Goal: Transaction & Acquisition: Download file/media

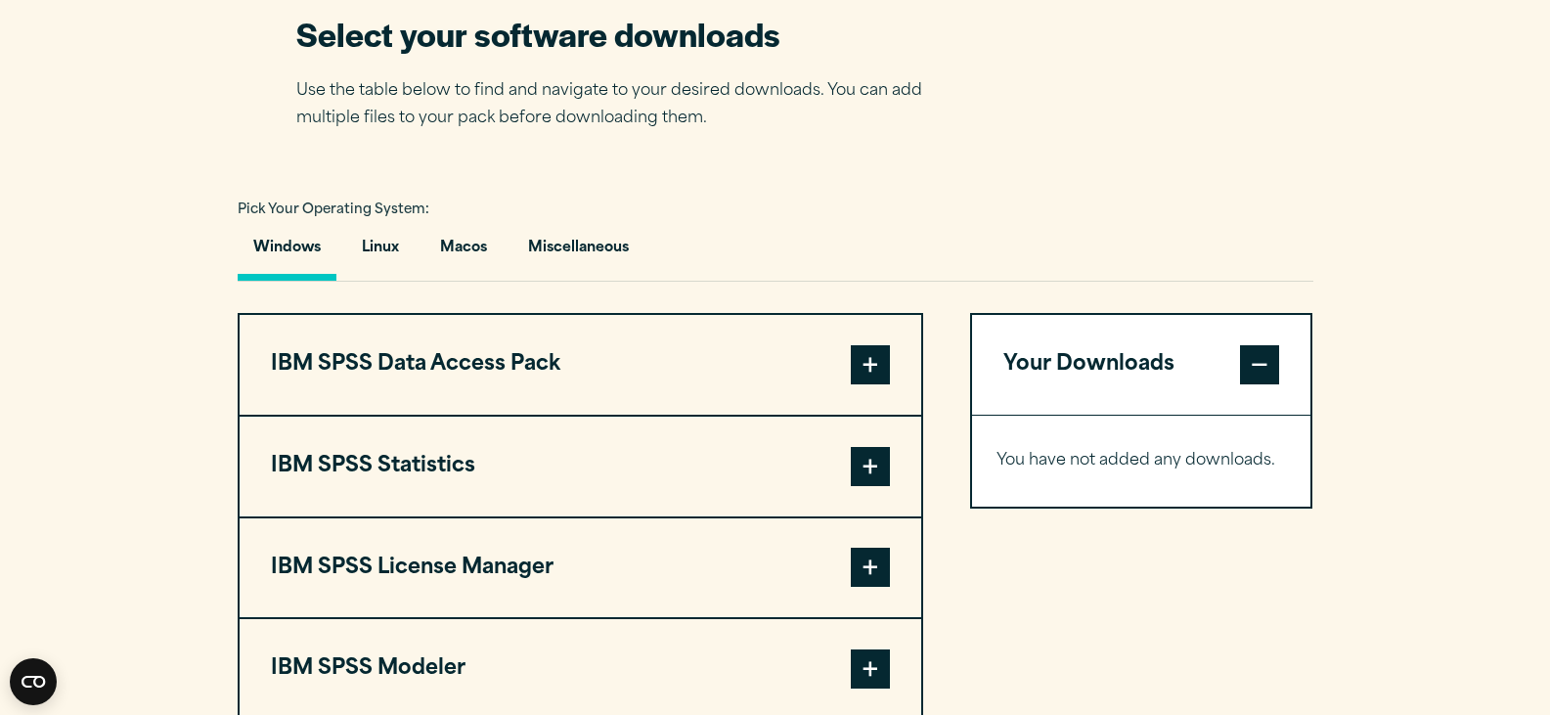
scroll to position [1466, 0]
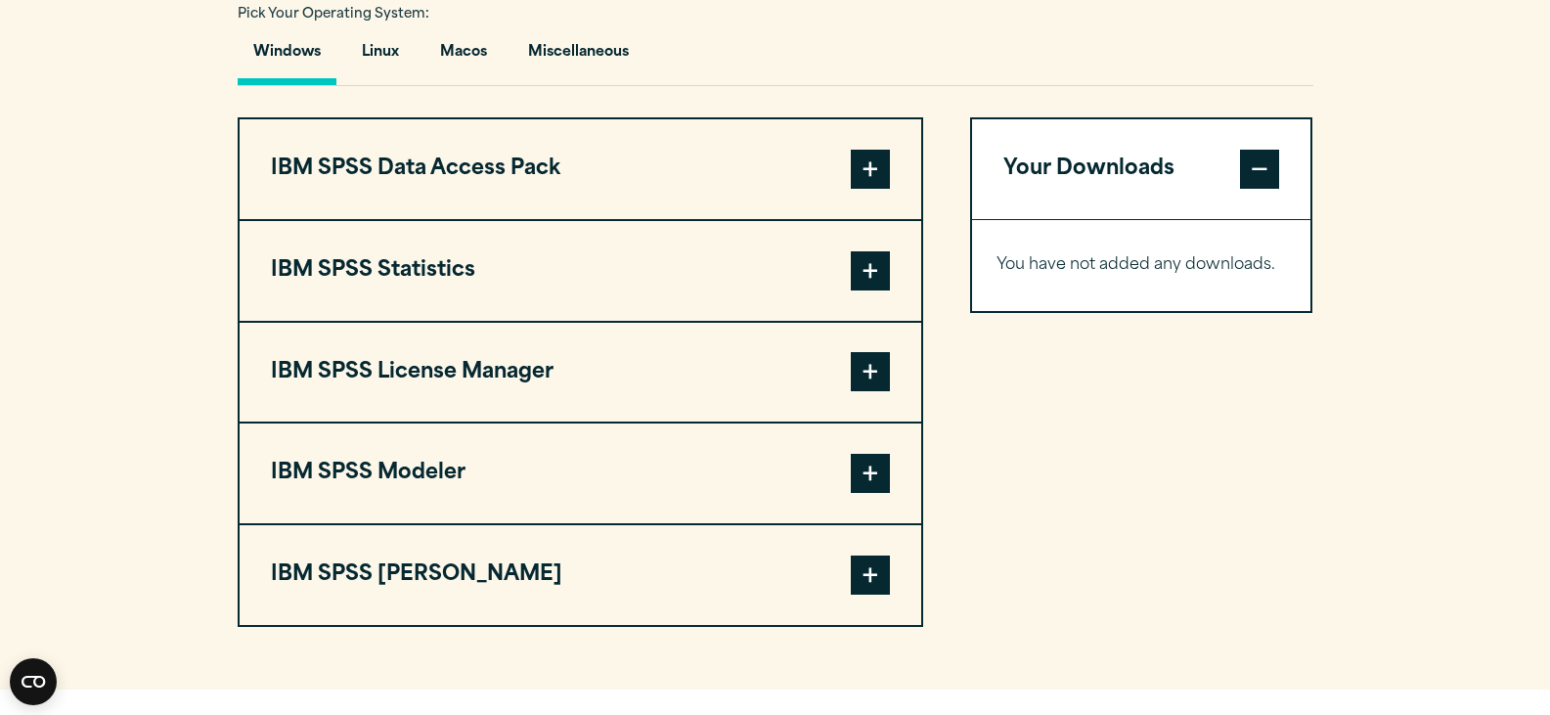
click at [871, 267] on span at bounding box center [870, 270] width 39 height 39
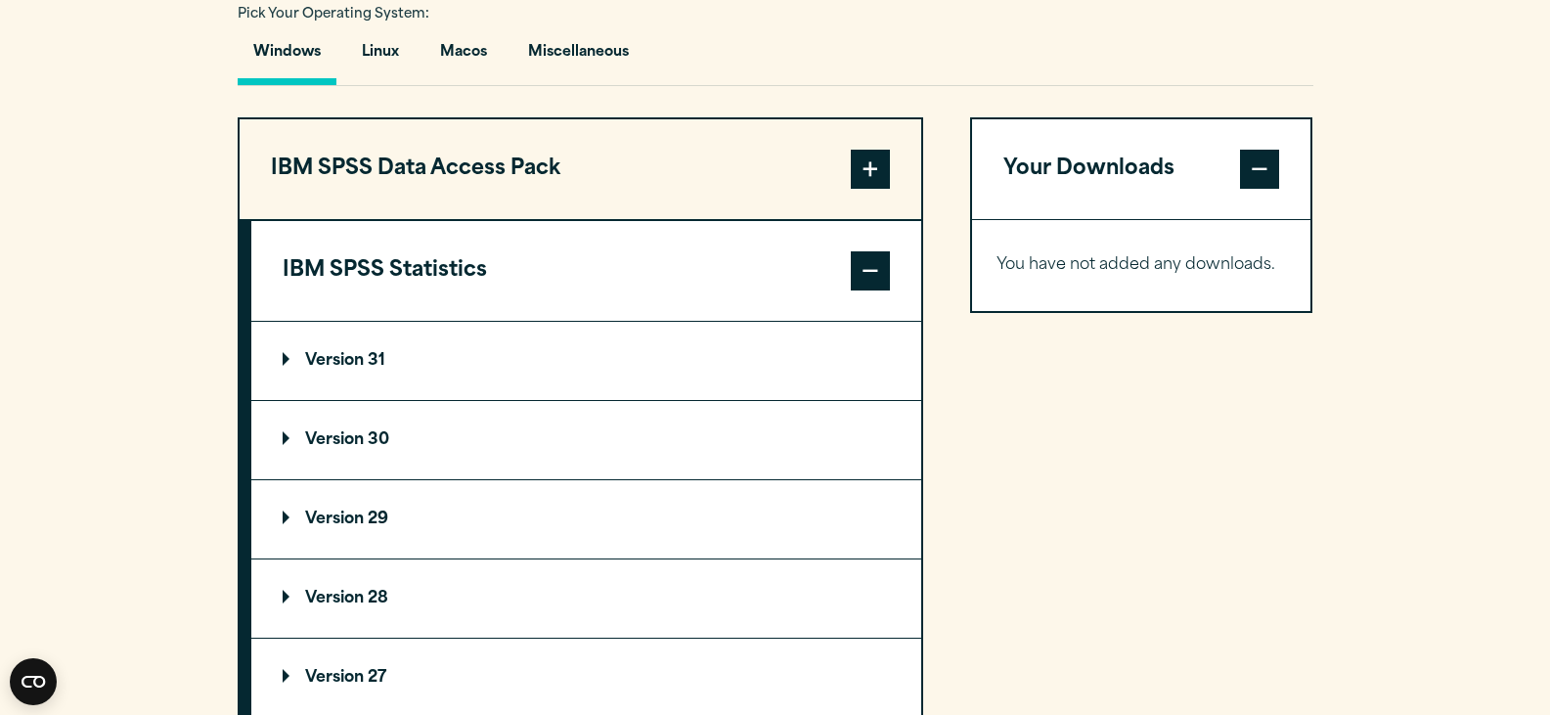
scroll to position [1564, 0]
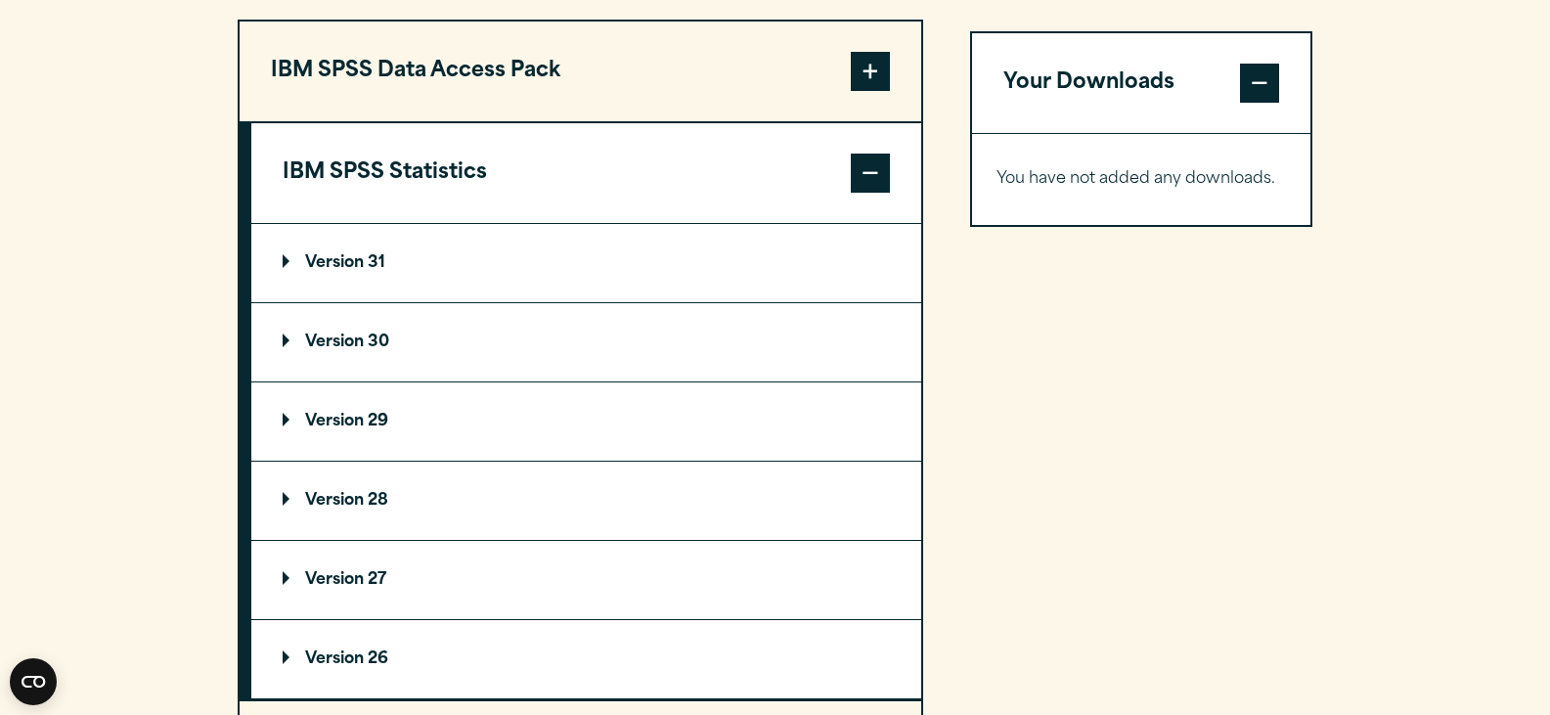
click at [363, 268] on p "Version 31" at bounding box center [334, 263] width 103 height 16
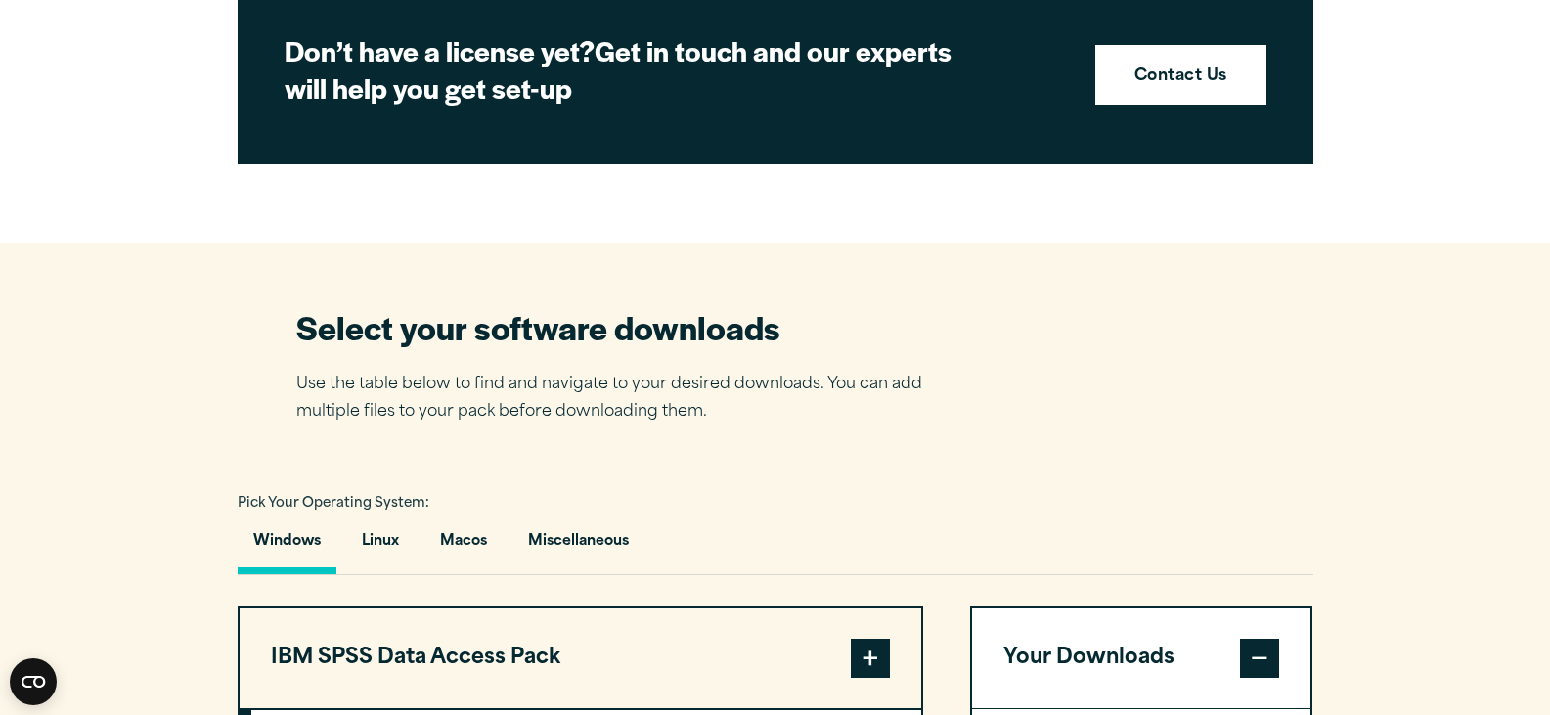
scroll to position [1173, 0]
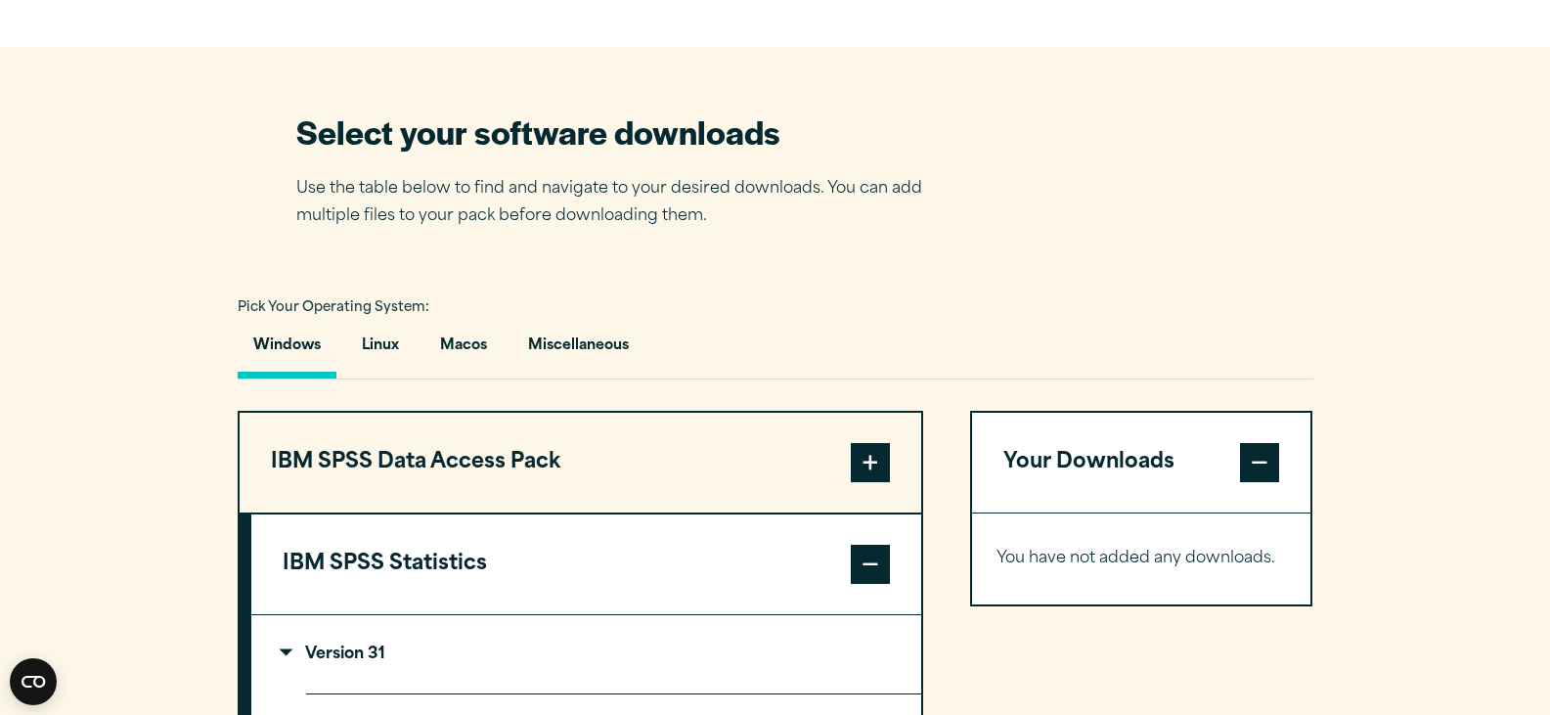
click at [284, 351] on button "Windows" at bounding box center [287, 351] width 99 height 56
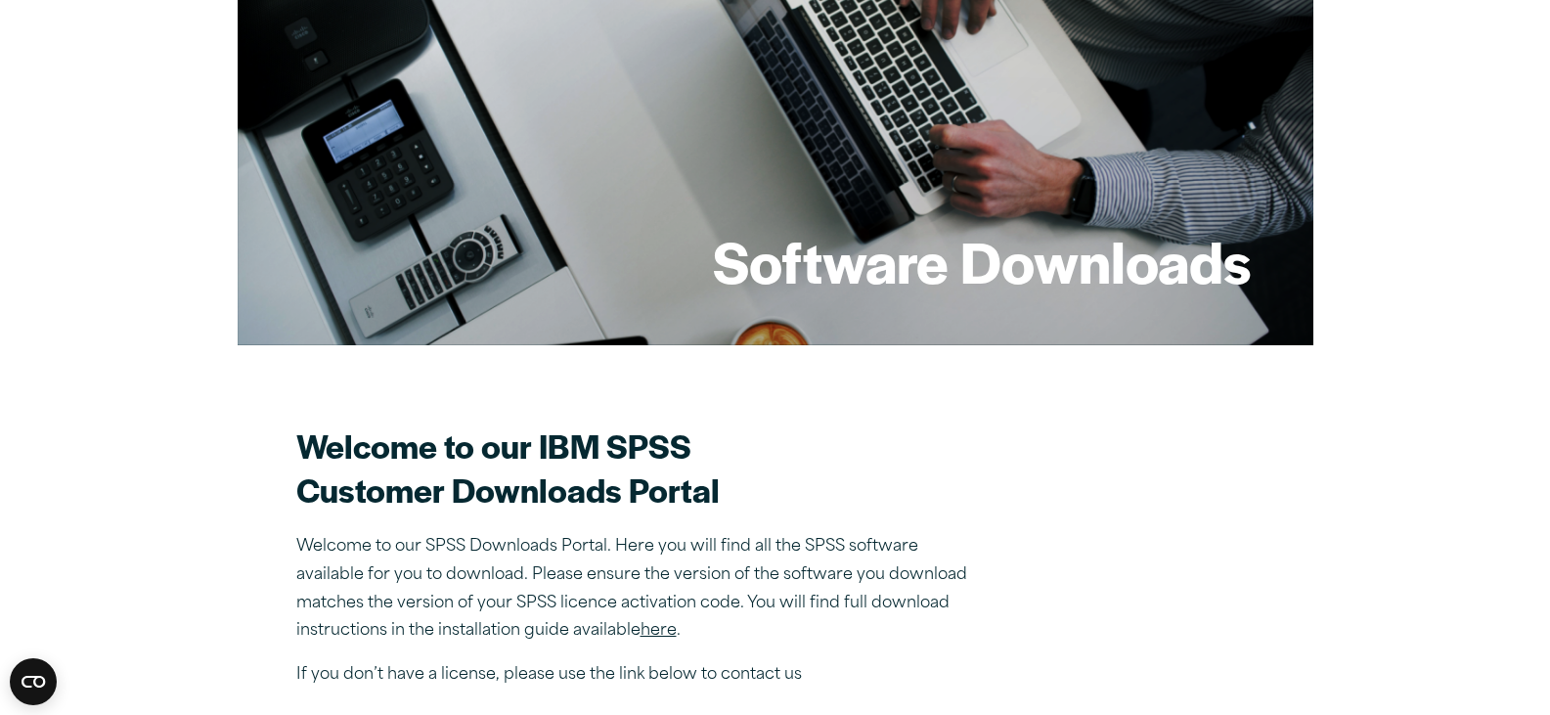
scroll to position [391, 0]
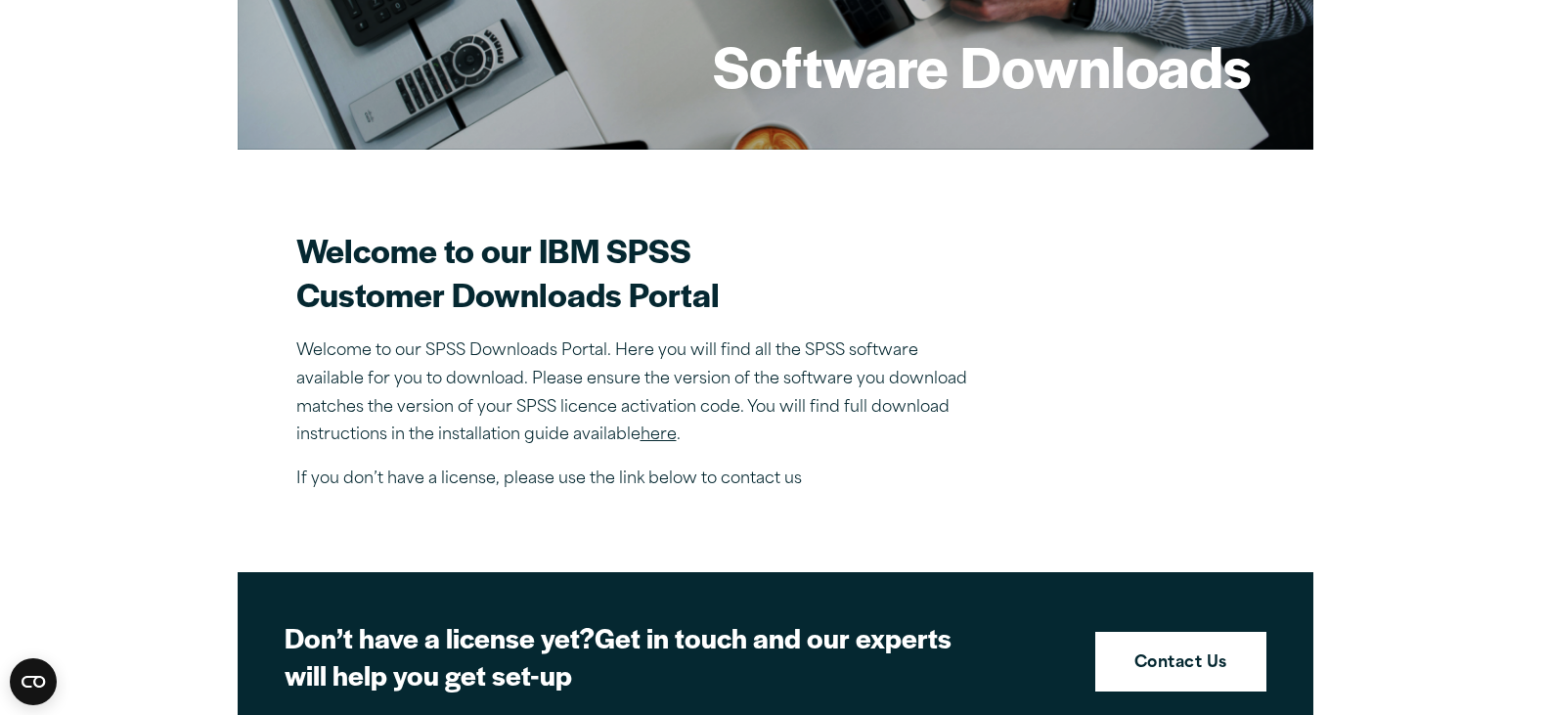
click at [664, 439] on link "here" at bounding box center [658, 435] width 36 height 16
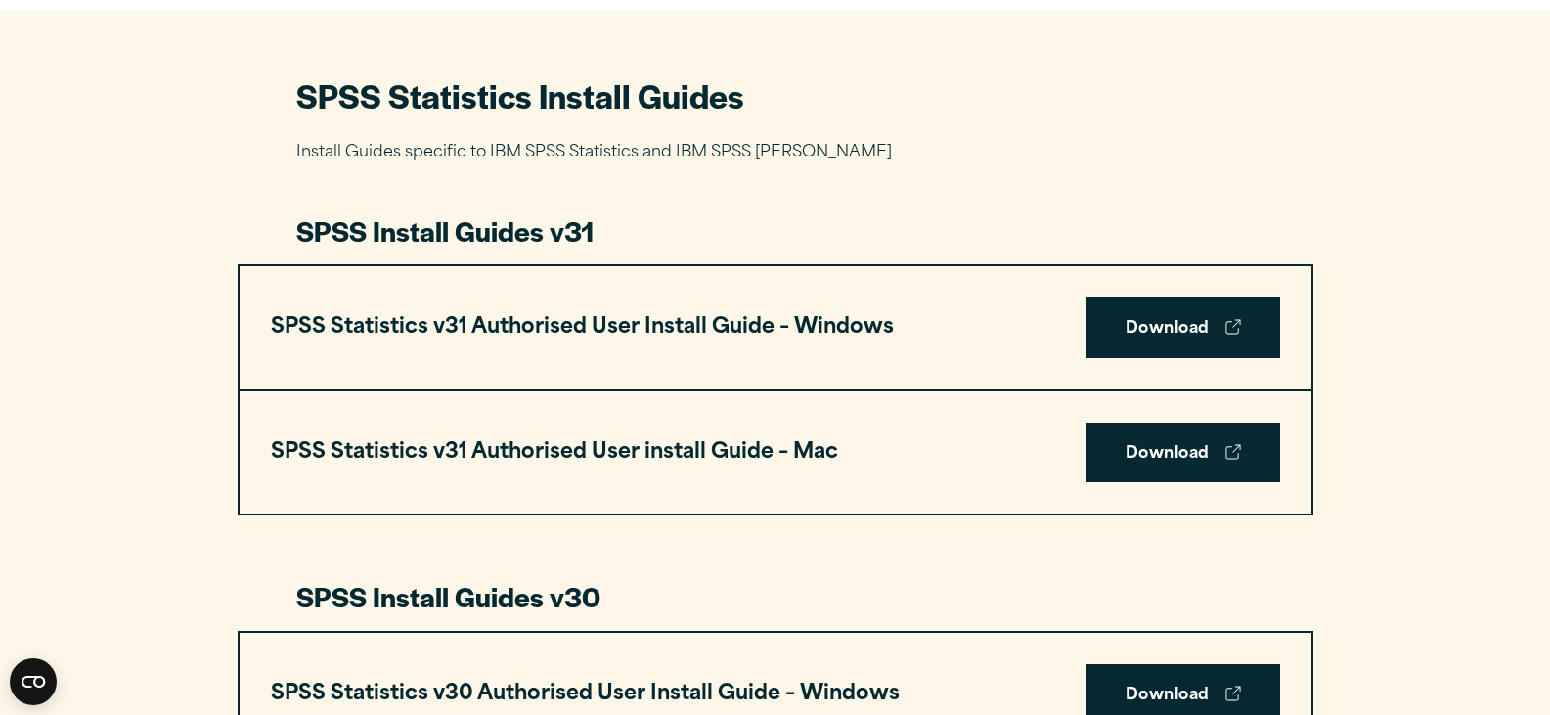
scroll to position [1075, 0]
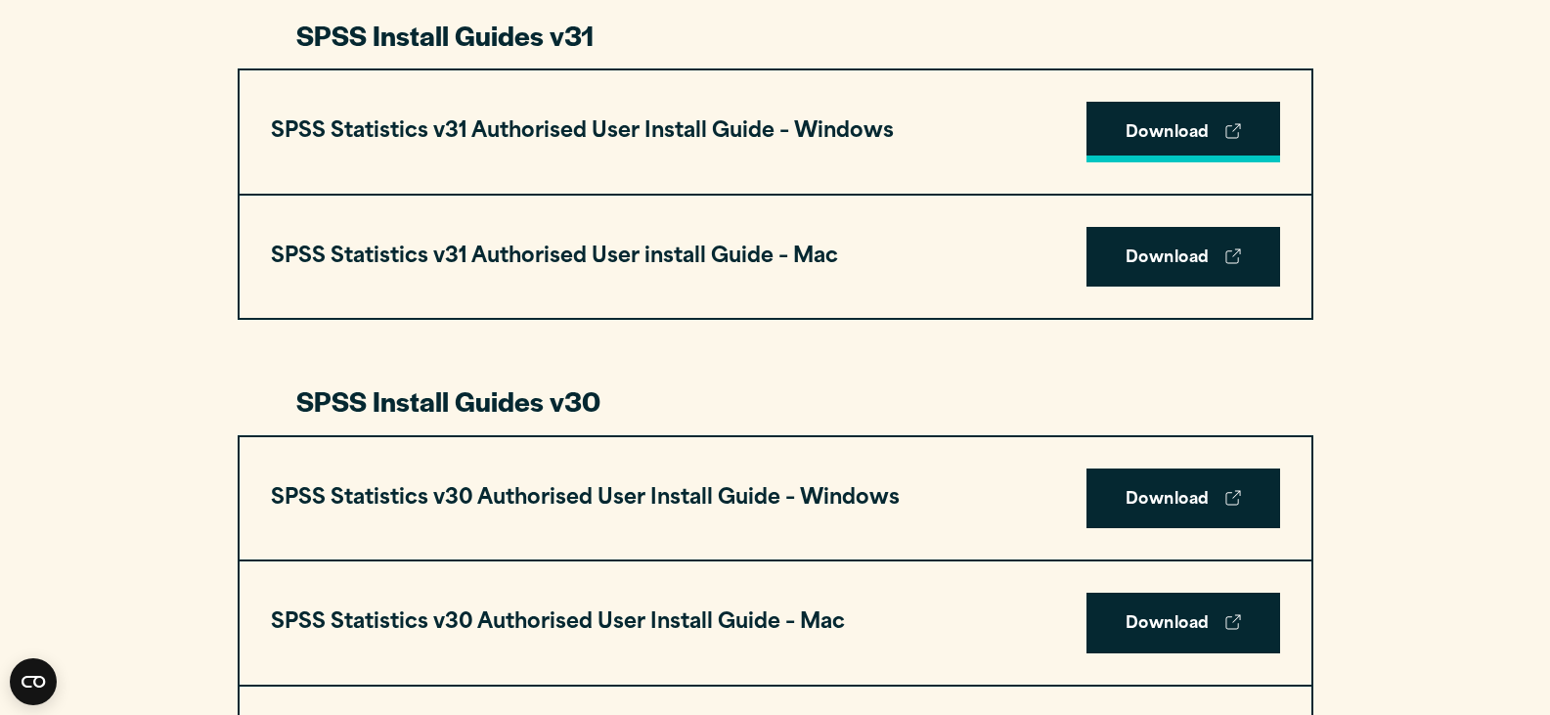
click at [1162, 134] on link "Download" at bounding box center [1183, 132] width 194 height 61
